Goal: Task Accomplishment & Management: Manage account settings

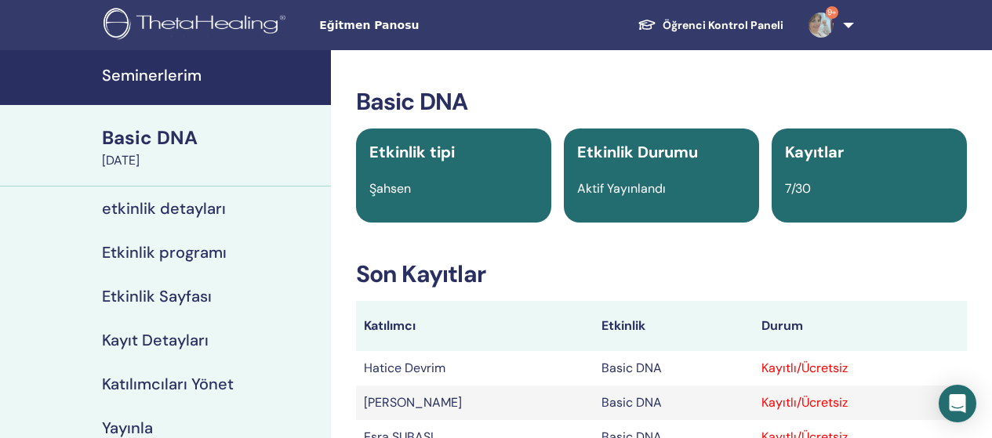
scroll to position [110, 0]
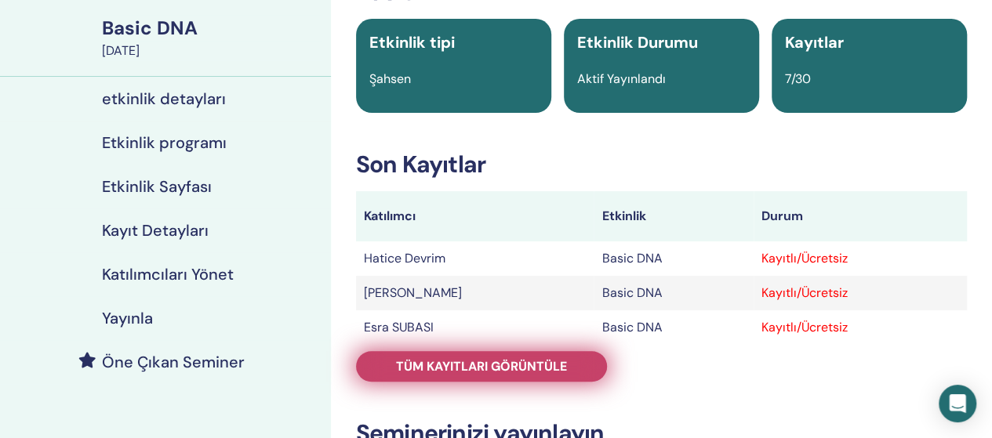
click at [447, 366] on span "Tüm kayıtları görüntüle" at bounding box center [481, 366] width 171 height 16
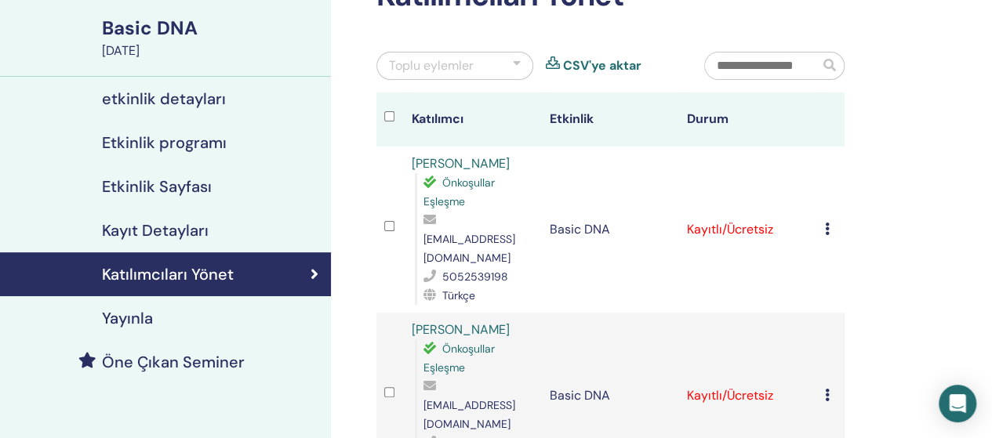
click at [828, 223] on icon at bounding box center [827, 229] width 5 height 13
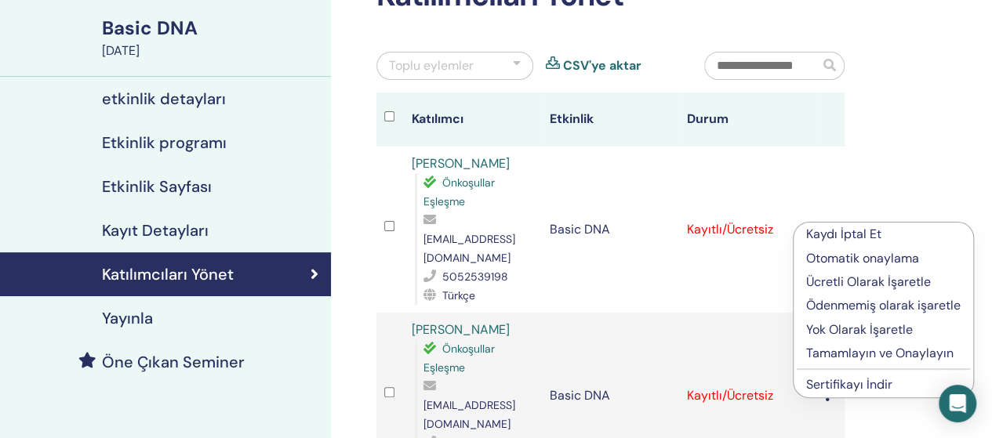
click at [824, 349] on p "Tamamlayın ve Onaylayın" at bounding box center [883, 353] width 155 height 19
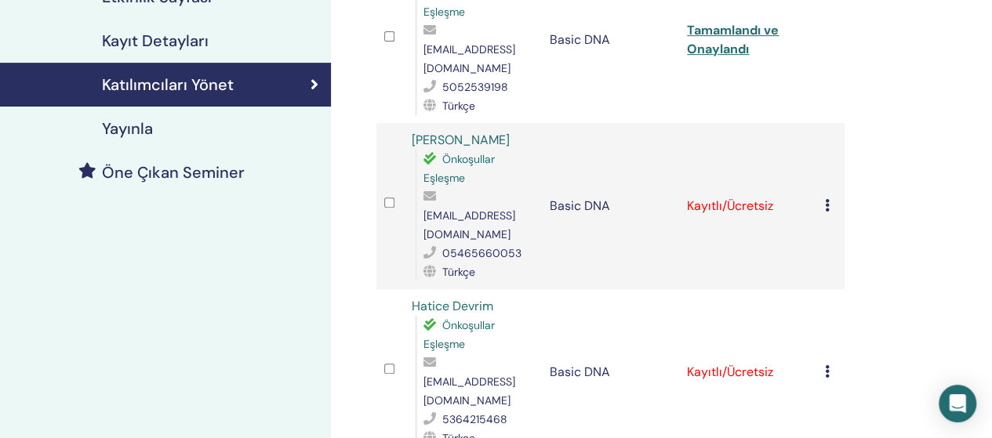
scroll to position [301, 0]
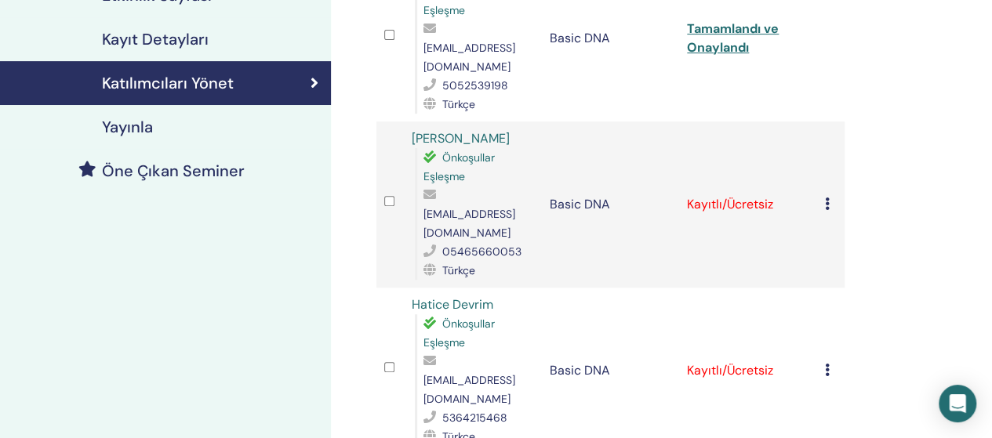
click at [829, 198] on icon at bounding box center [827, 204] width 5 height 13
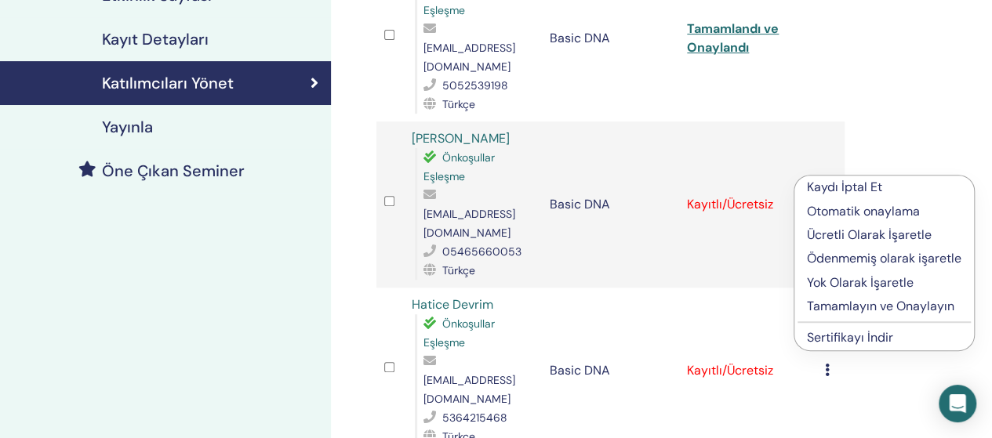
click at [827, 311] on p "Tamamlayın ve Onaylayın" at bounding box center [884, 306] width 155 height 19
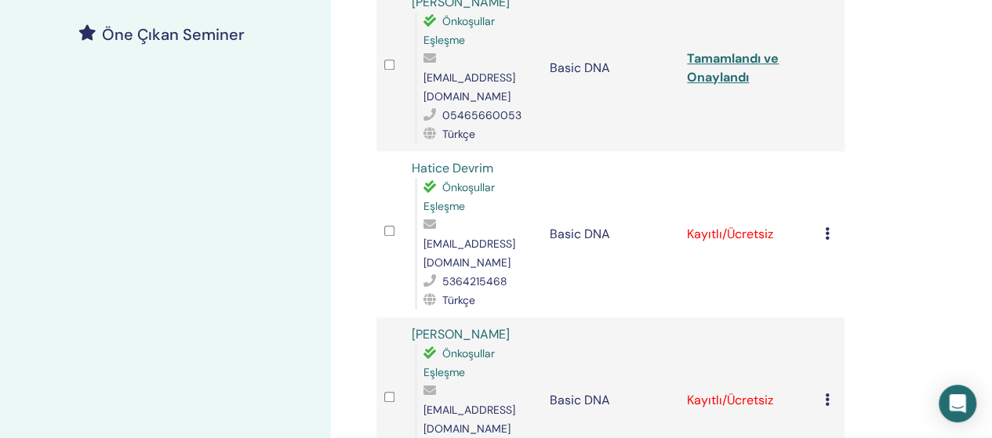
scroll to position [441, 0]
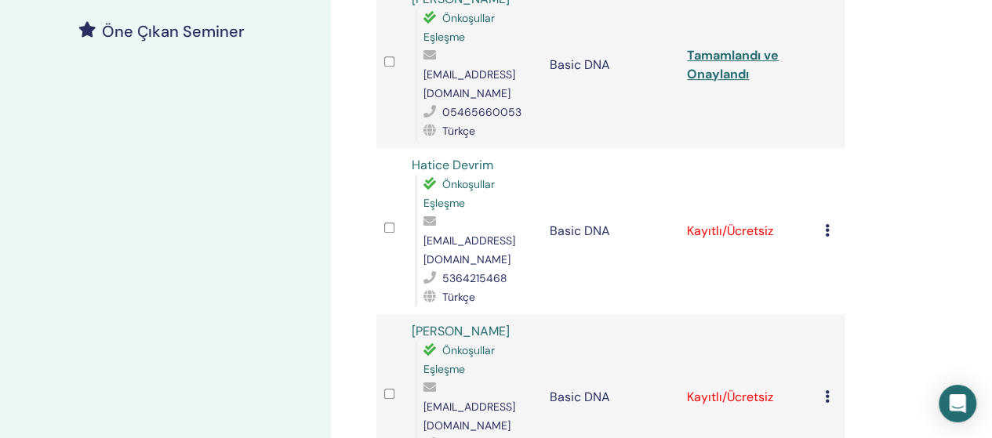
click at [827, 224] on icon at bounding box center [827, 230] width 5 height 13
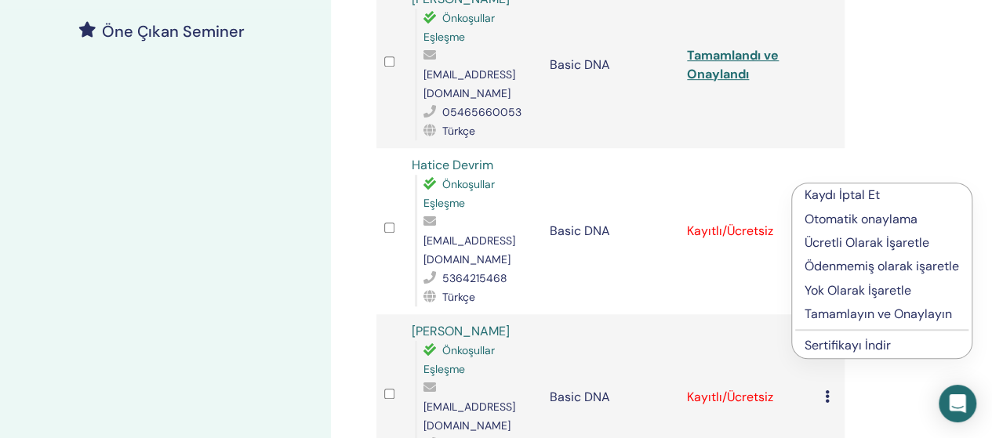
click at [821, 310] on p "Tamamlayın ve Onaylayın" at bounding box center [882, 314] width 155 height 19
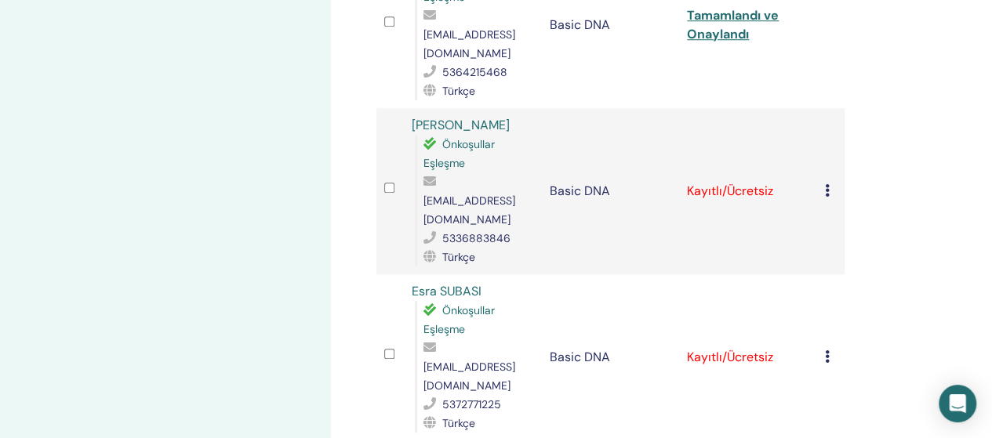
scroll to position [679, 0]
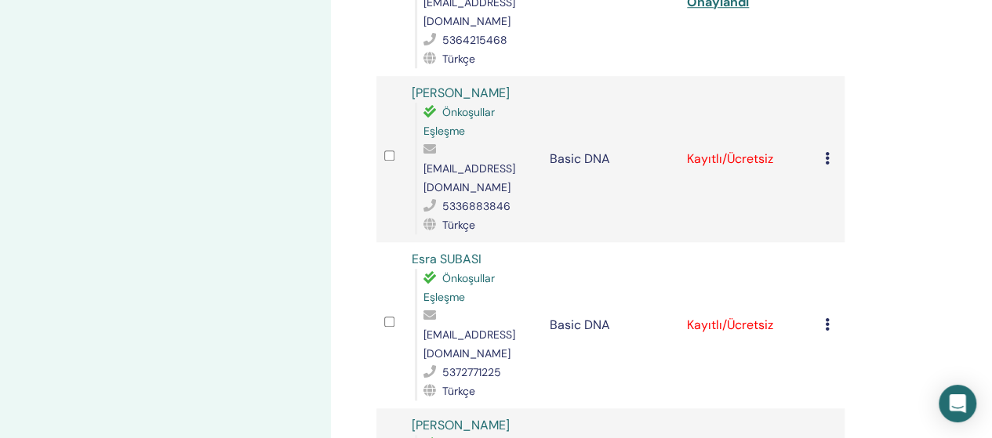
click at [822, 91] on td "Kaydı İptal Et Otomatik onaylama Ücretli Olarak İşaretle Ödenmemiş olarak işare…" at bounding box center [830, 159] width 27 height 166
click at [832, 150] on div "Kaydı İptal Et Otomatik onaylama Ücretli Olarak İşaretle Ödenmemiş olarak işare…" at bounding box center [831, 159] width 12 height 19
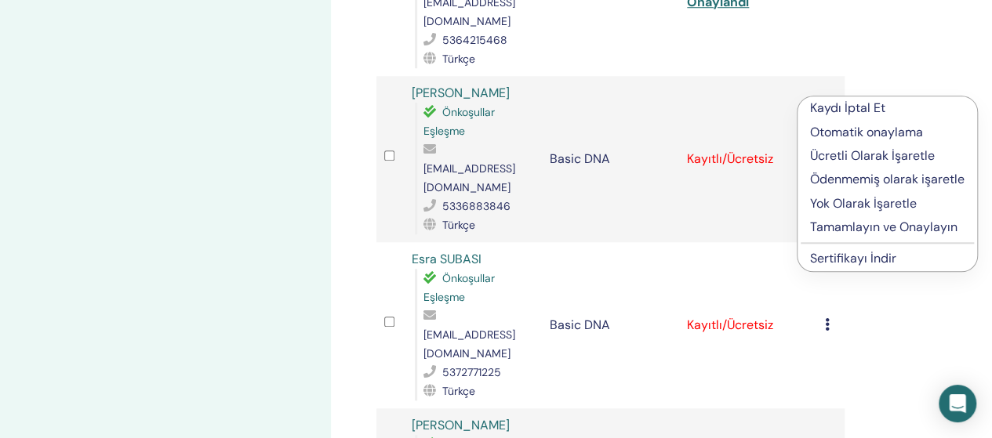
click at [824, 227] on p "Tamamlayın ve Onaylayın" at bounding box center [887, 227] width 155 height 19
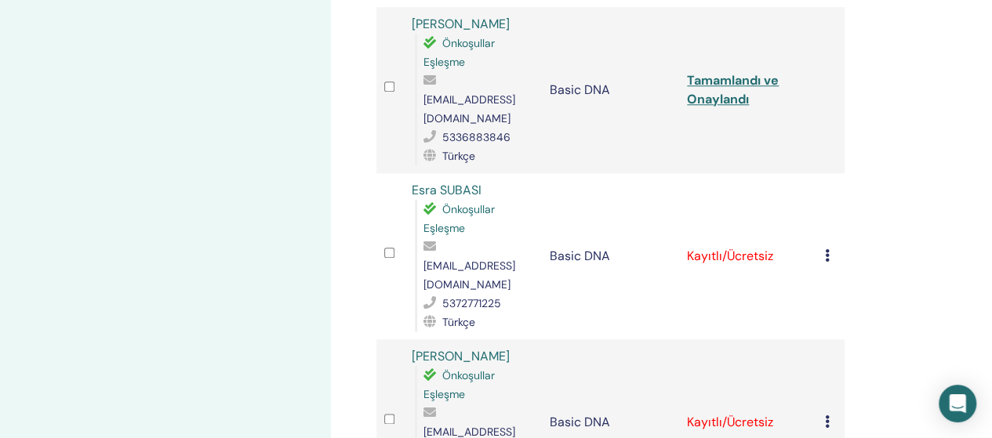
scroll to position [751, 0]
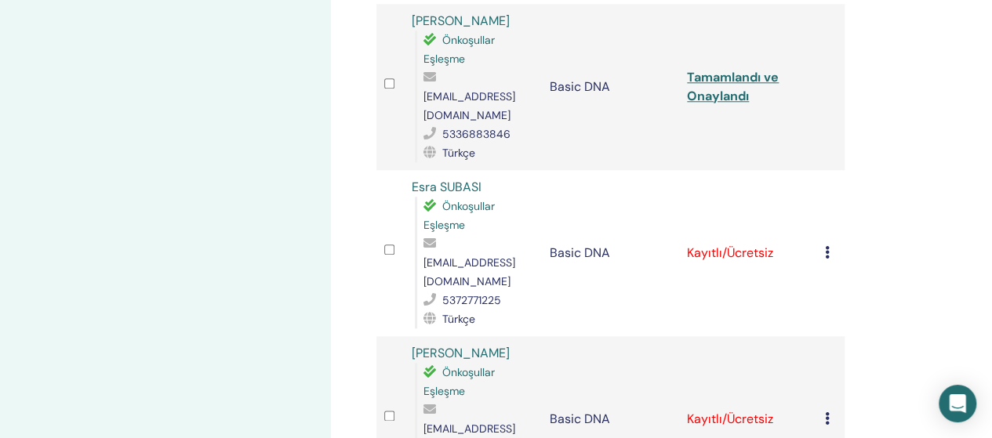
click at [827, 246] on icon at bounding box center [827, 252] width 5 height 13
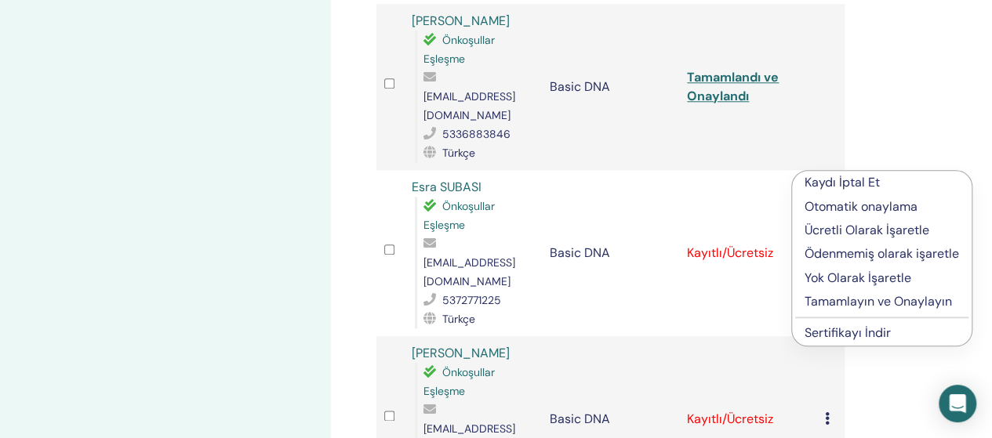
click at [822, 290] on li "Tamamlayın ve Onaylayın" at bounding box center [882, 302] width 180 height 24
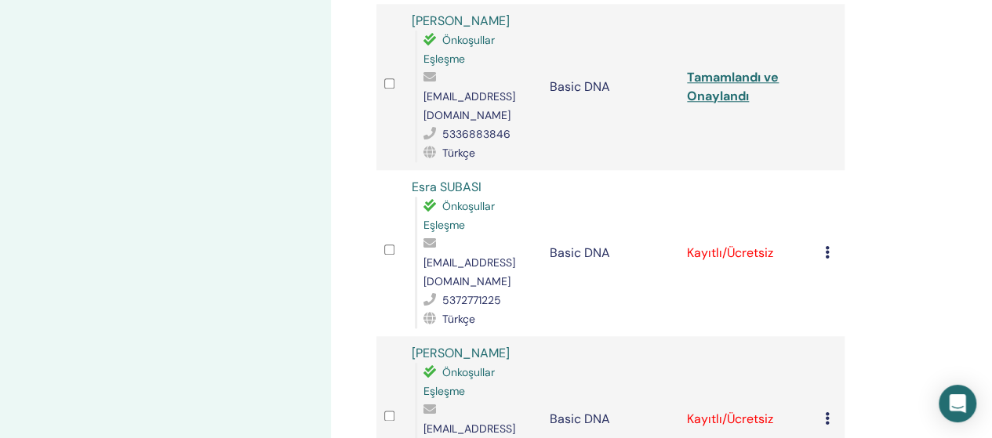
click at [830, 244] on div "Kaydı İptal Et Otomatik onaylama Ücretli Olarak İşaretle Ödenmemiş olarak işare…" at bounding box center [831, 253] width 12 height 19
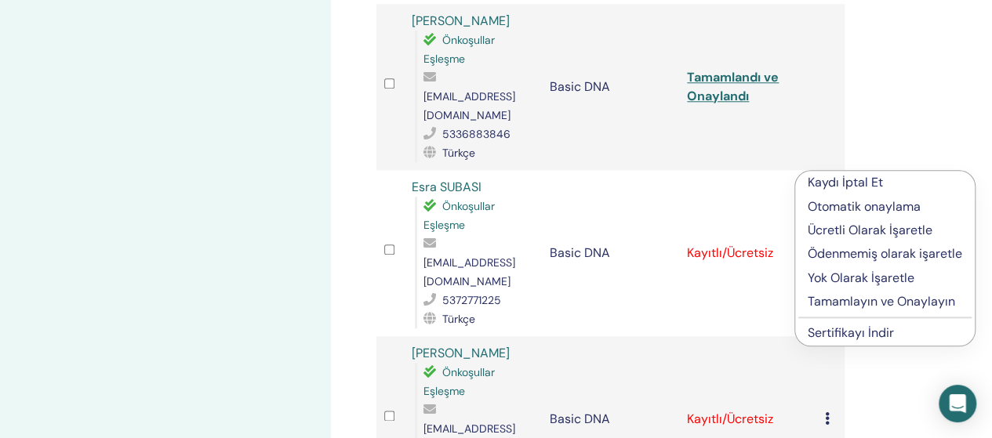
click at [840, 304] on p "Tamamlayın ve Onaylayın" at bounding box center [885, 302] width 155 height 19
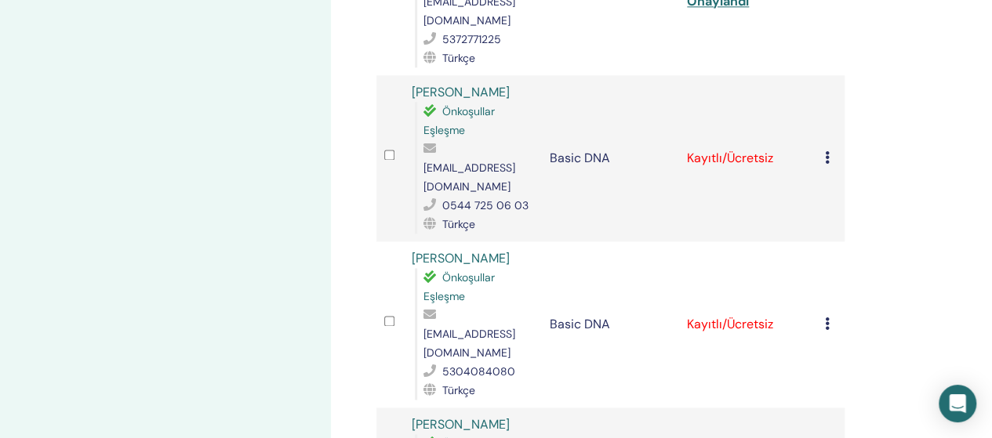
scroll to position [1017, 0]
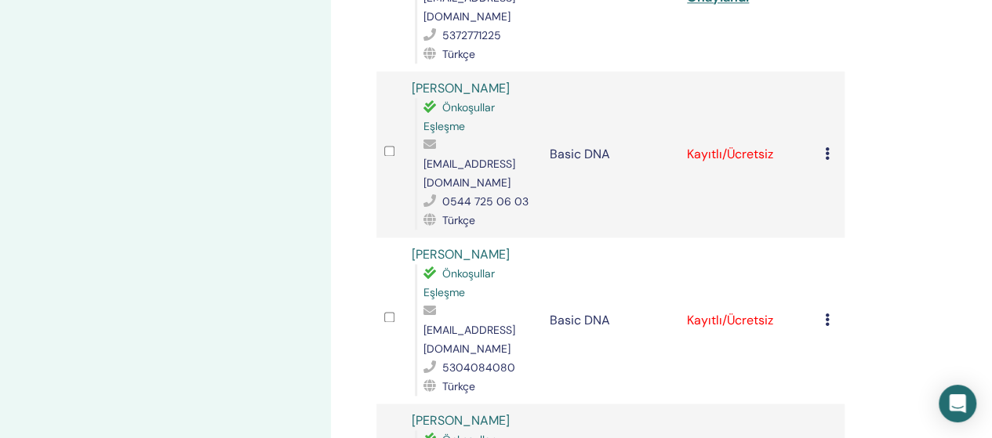
click at [827, 147] on icon at bounding box center [827, 153] width 5 height 13
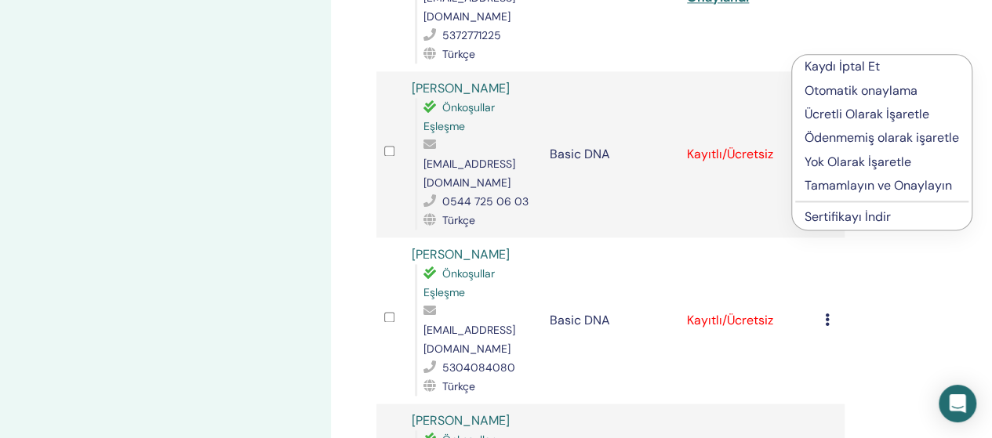
click at [831, 187] on p "Tamamlayın ve Onaylayın" at bounding box center [882, 185] width 155 height 19
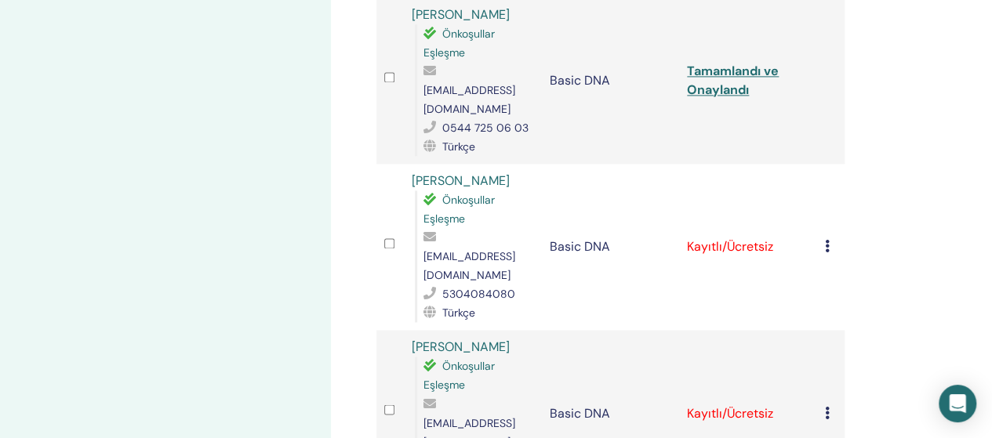
scroll to position [1082, 0]
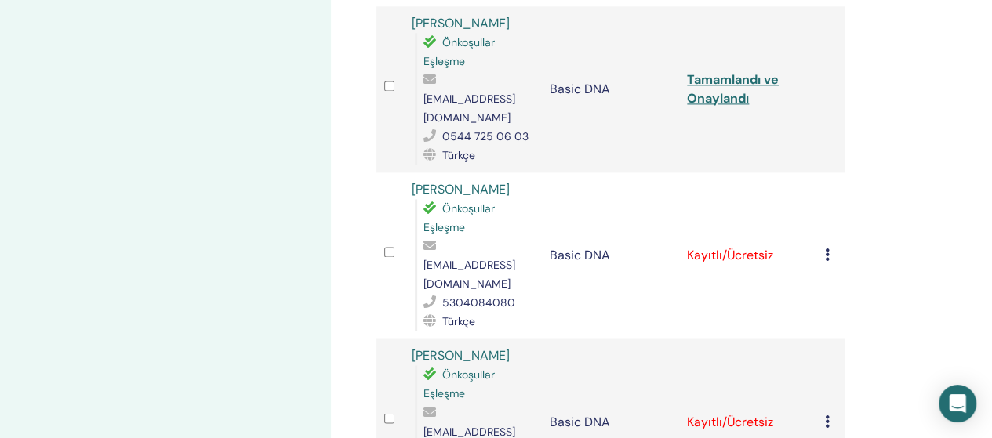
click at [828, 249] on icon at bounding box center [827, 255] width 5 height 13
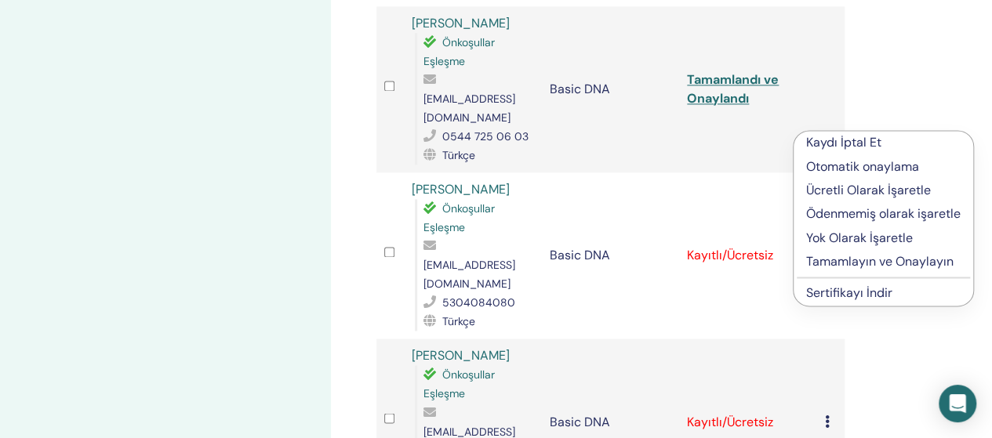
click at [824, 257] on p "Tamamlayın ve Onaylayın" at bounding box center [883, 262] width 155 height 19
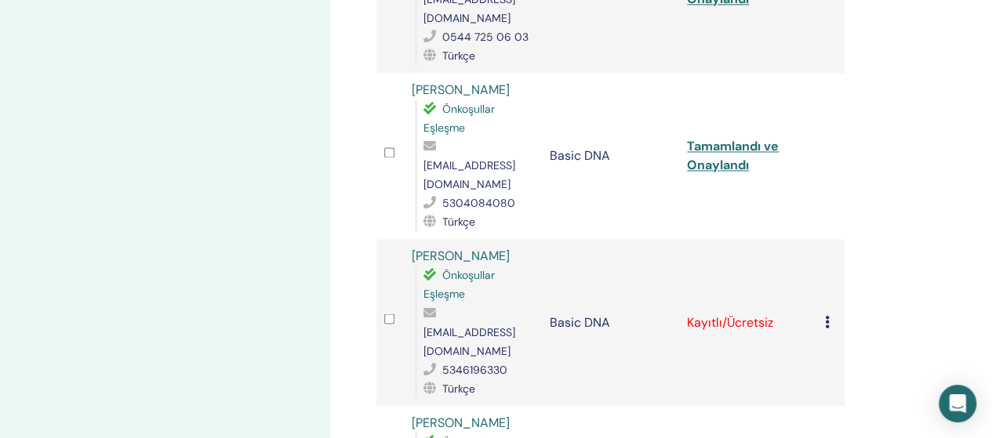
scroll to position [1169, 0]
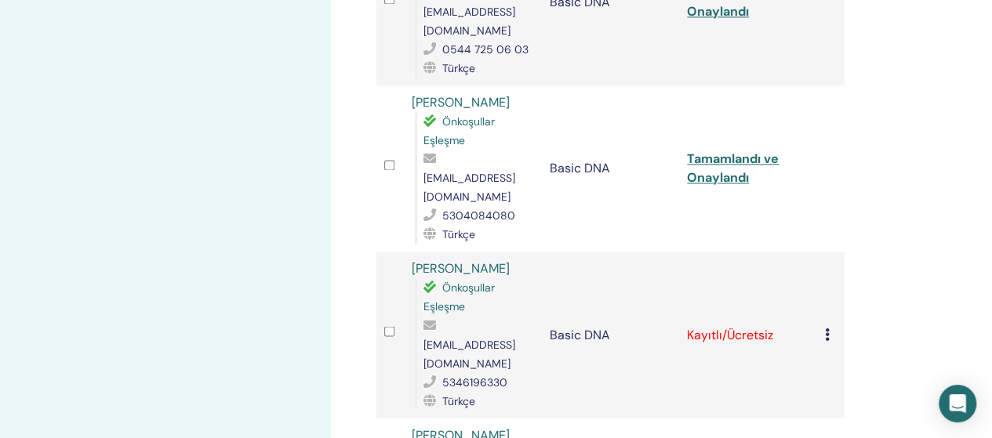
click at [827, 328] on icon at bounding box center [827, 334] width 5 height 13
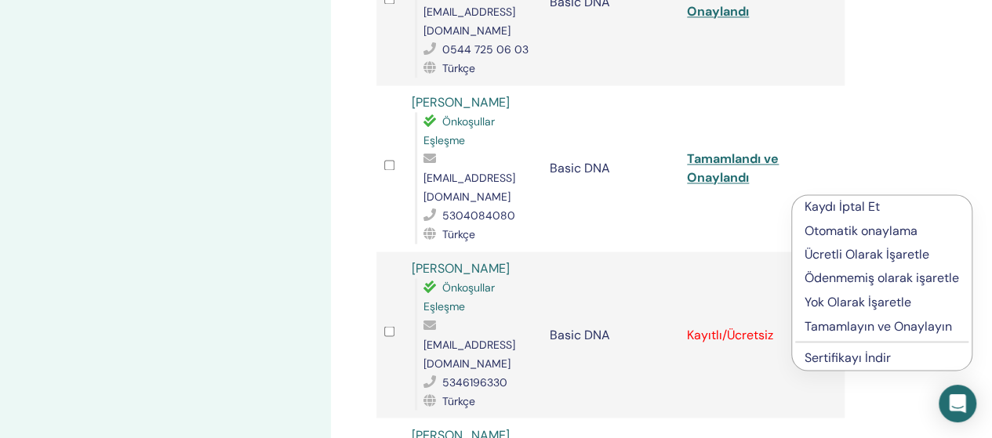
click at [826, 326] on p "Tamamlayın ve Onaylayın" at bounding box center [882, 326] width 155 height 19
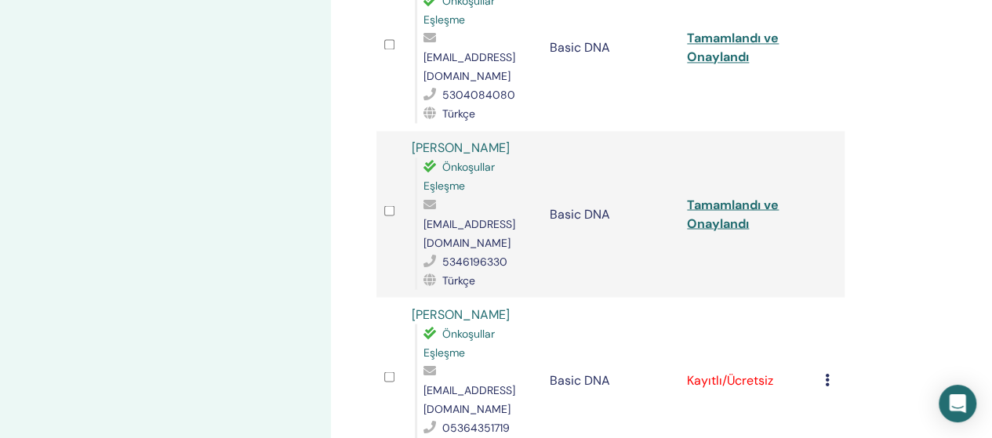
scroll to position [1285, 0]
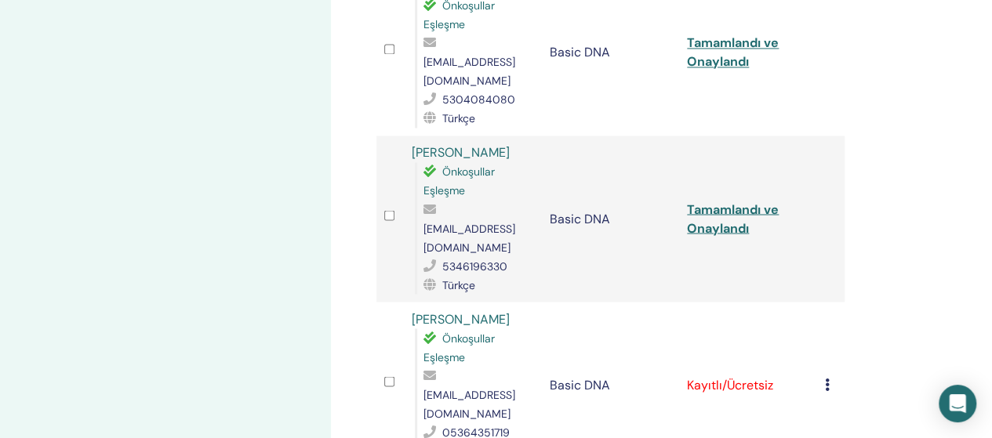
click at [825, 378] on icon at bounding box center [827, 384] width 5 height 13
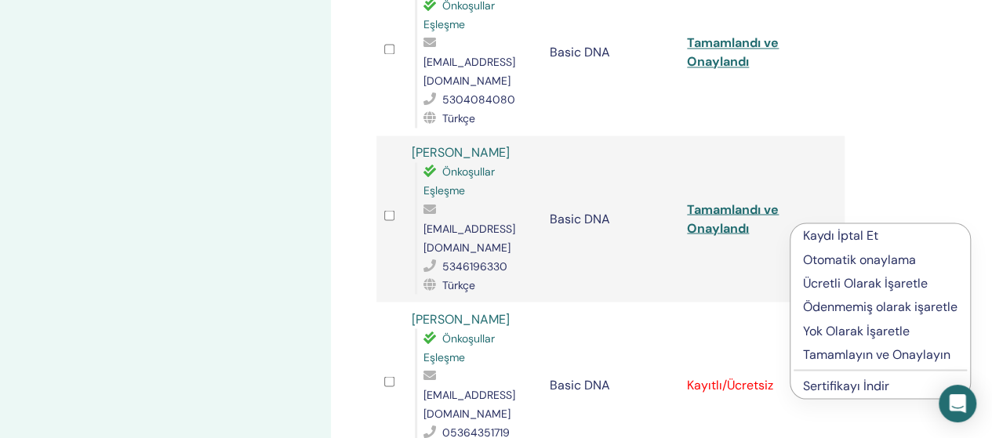
click at [817, 345] on p "Tamamlayın ve Onaylayın" at bounding box center [880, 354] width 155 height 19
